Goal: Contribute content: Add original content to the website for others to see

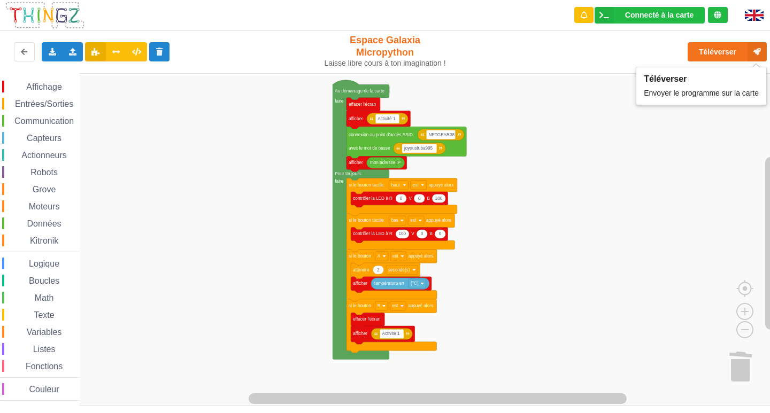
click at [725, 56] on button "Téléverser" at bounding box center [727, 51] width 79 height 19
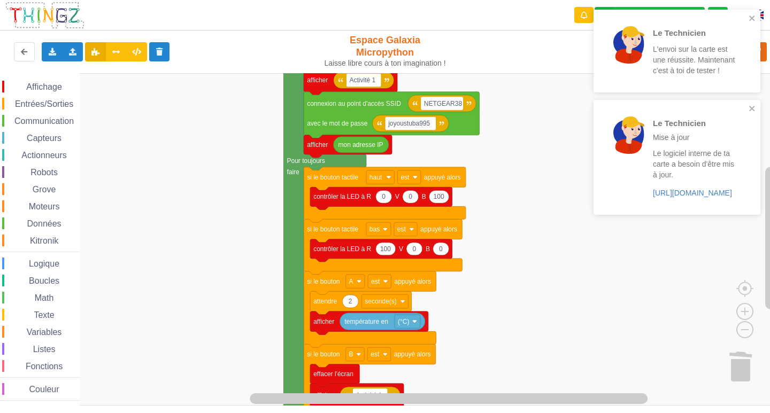
click at [750, 13] on div "Le Technicien L'envoi sur la carte est une réussite. Maintenant c'est à toi de …" at bounding box center [677, 51] width 167 height 83
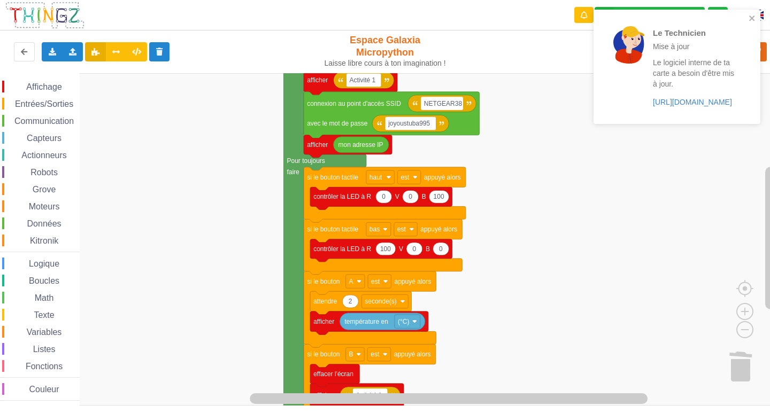
click at [753, 13] on div "Le Technicien Mise à jour Le logiciel interne de ta carte a besoin d'être mis à…" at bounding box center [677, 67] width 167 height 114
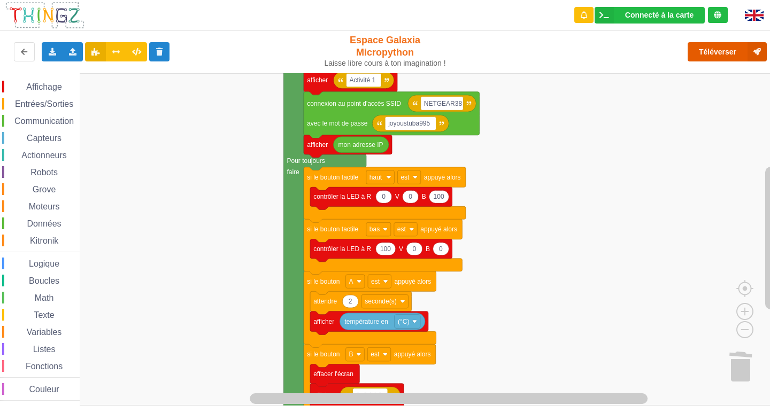
click at [727, 57] on button "Téléverser" at bounding box center [727, 51] width 79 height 19
